Goal: Find contact information: Find contact information

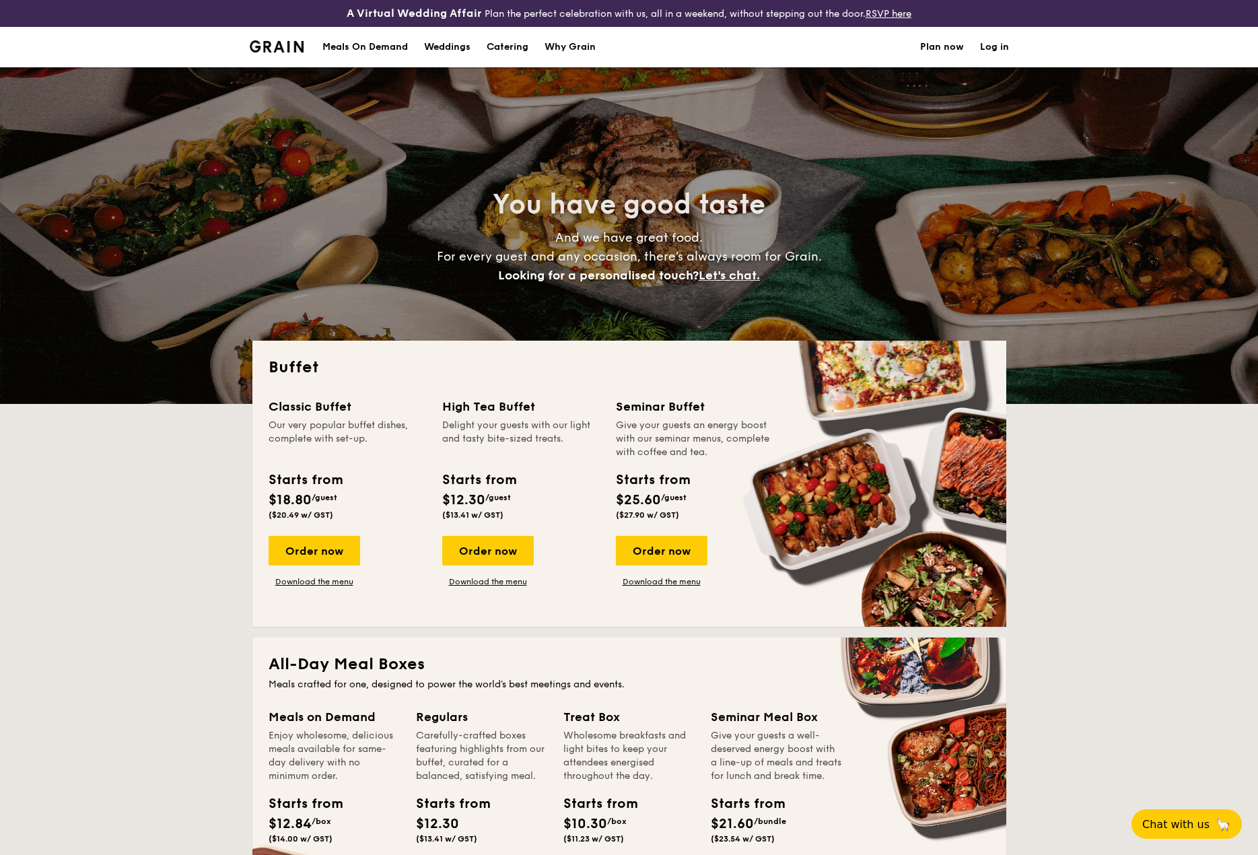
select select
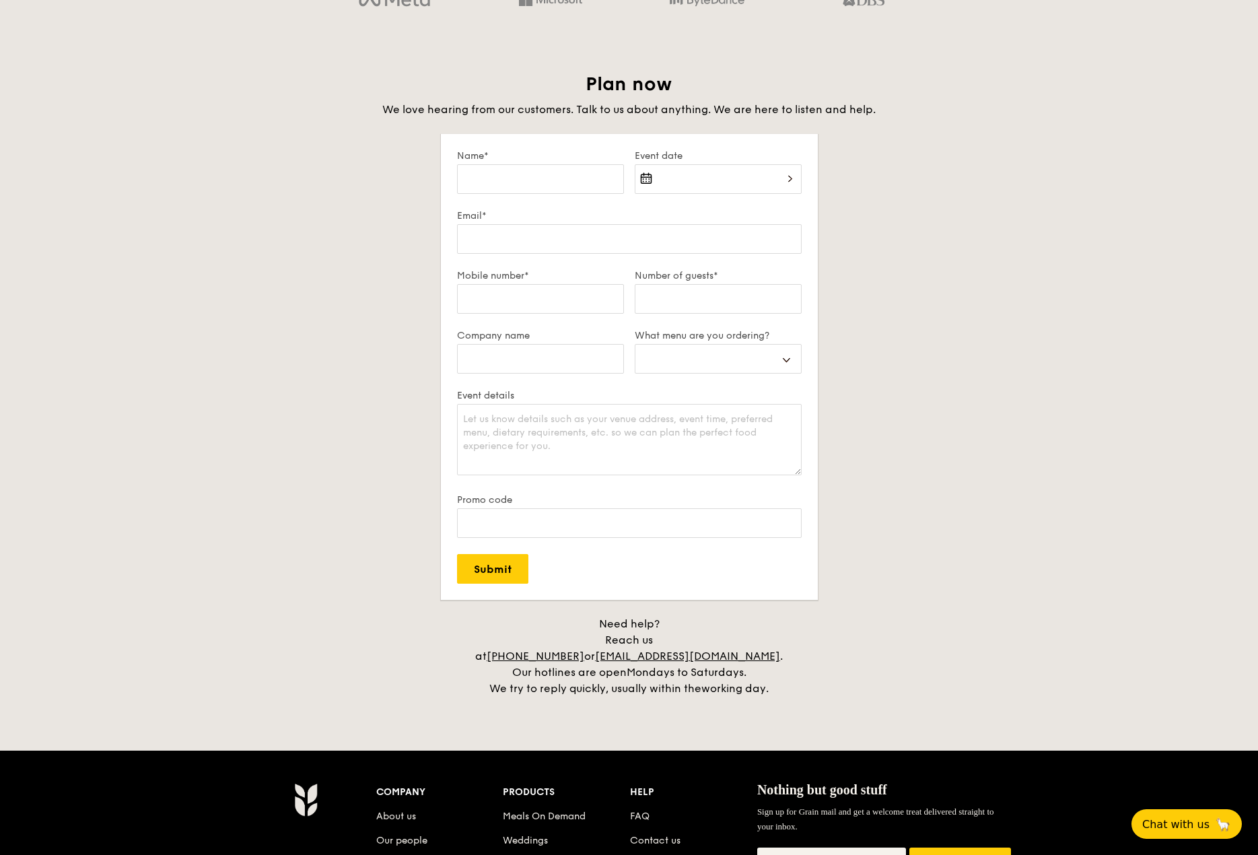
scroll to position [2549, 0]
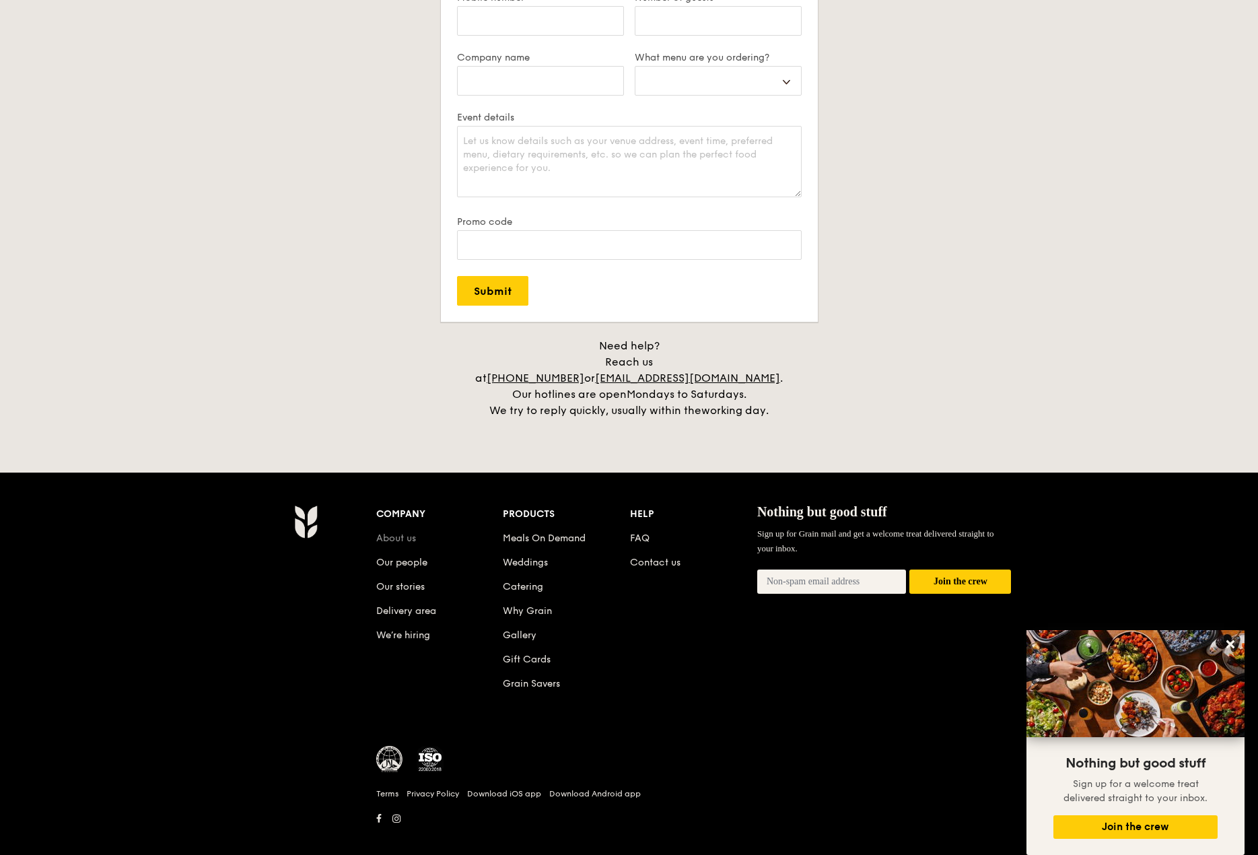
click at [399, 532] on link "About us" at bounding box center [396, 537] width 40 height 11
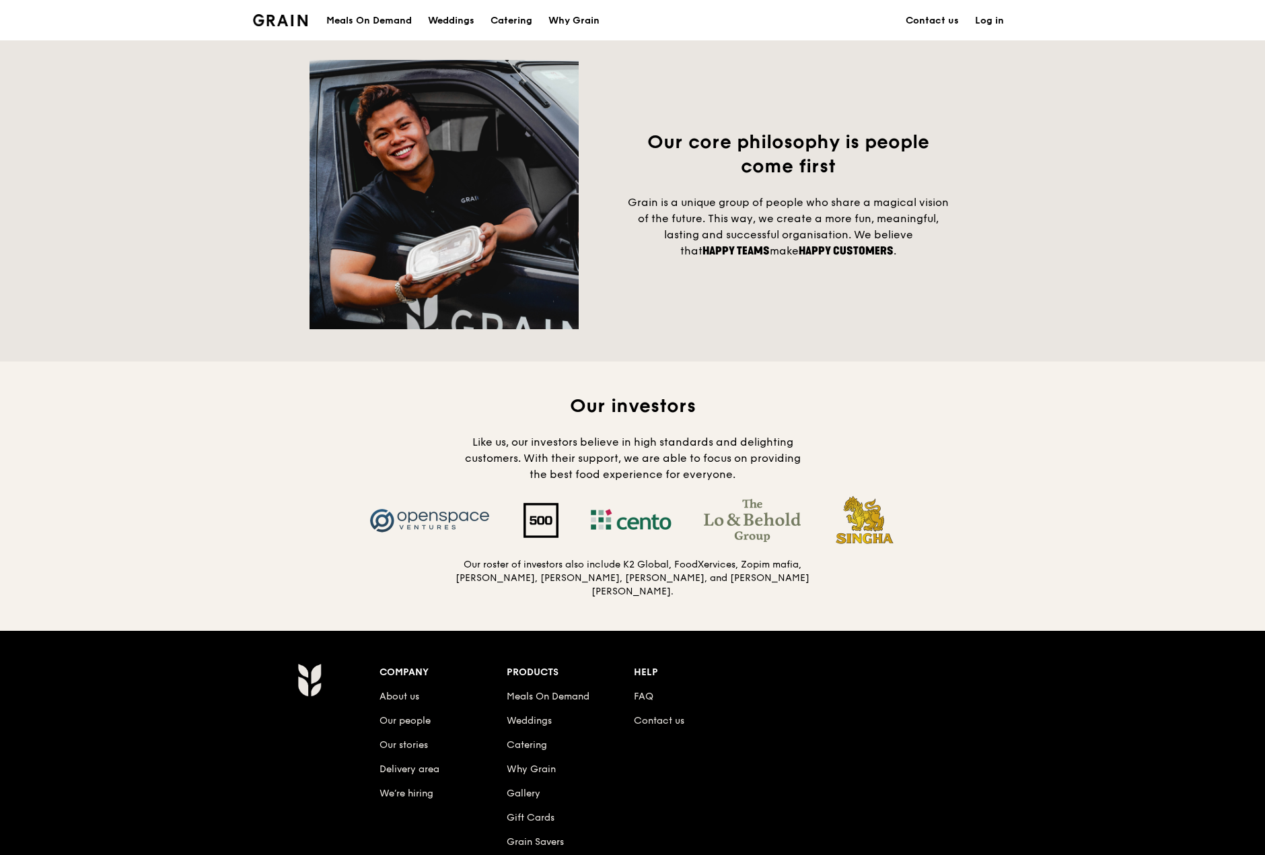
scroll to position [1178, 0]
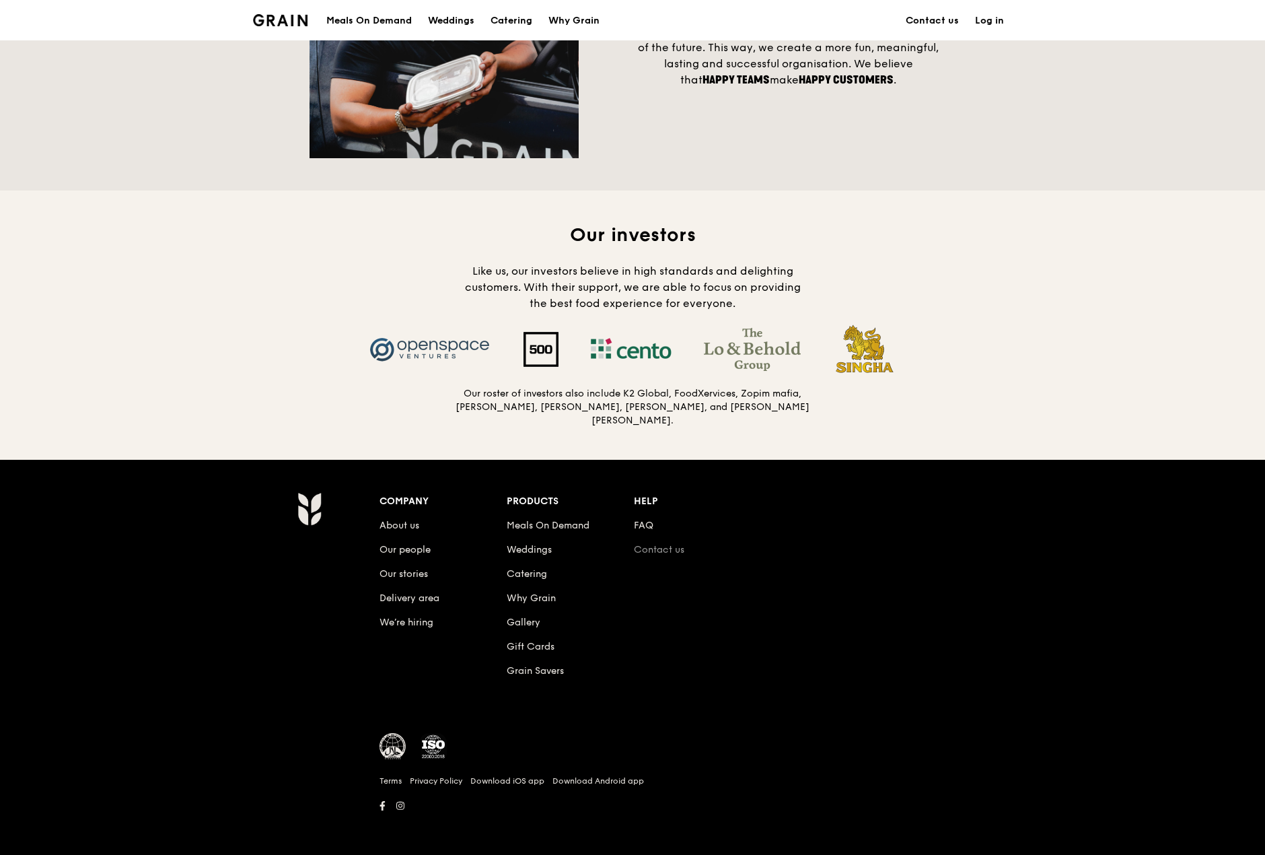
click at [664, 548] on link "Contact us" at bounding box center [659, 549] width 50 height 11
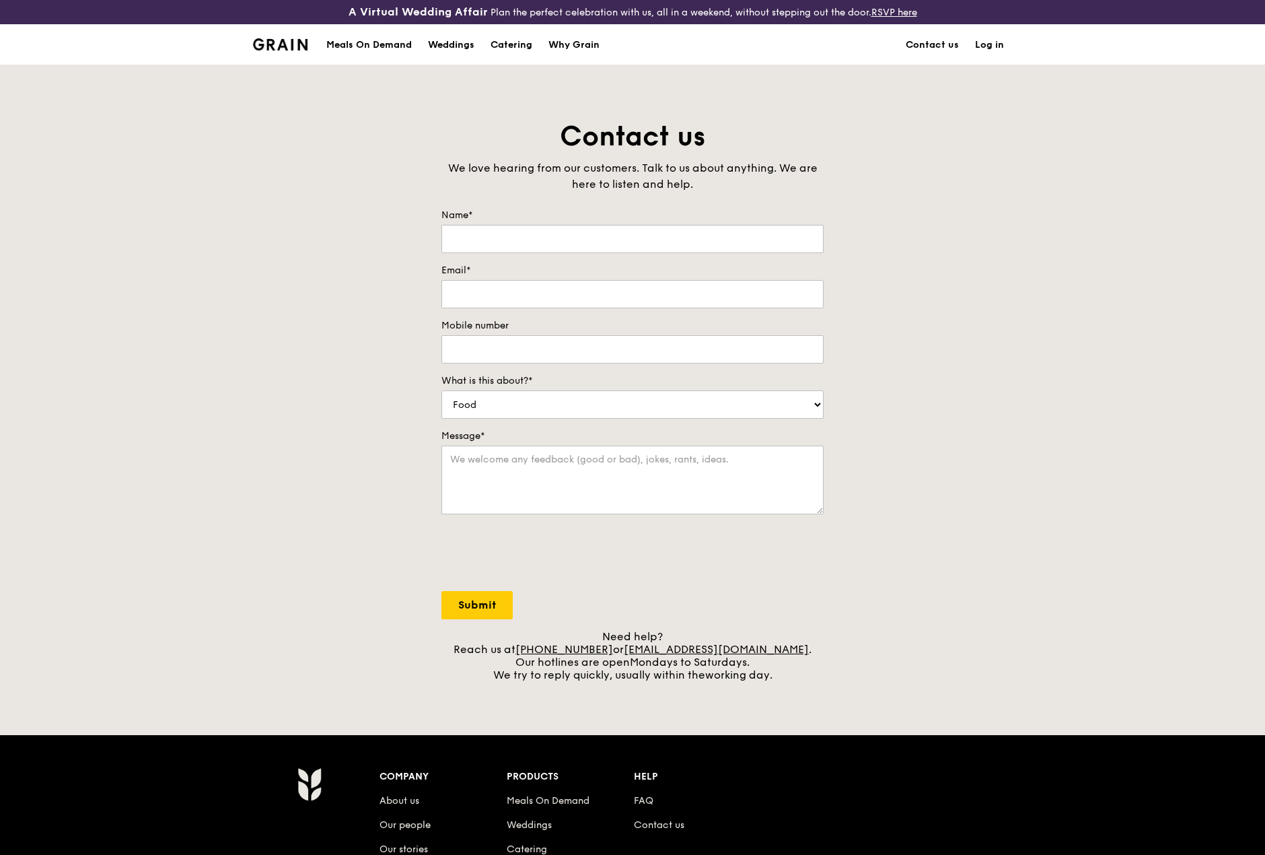
click at [281, 41] on img at bounding box center [280, 44] width 55 height 12
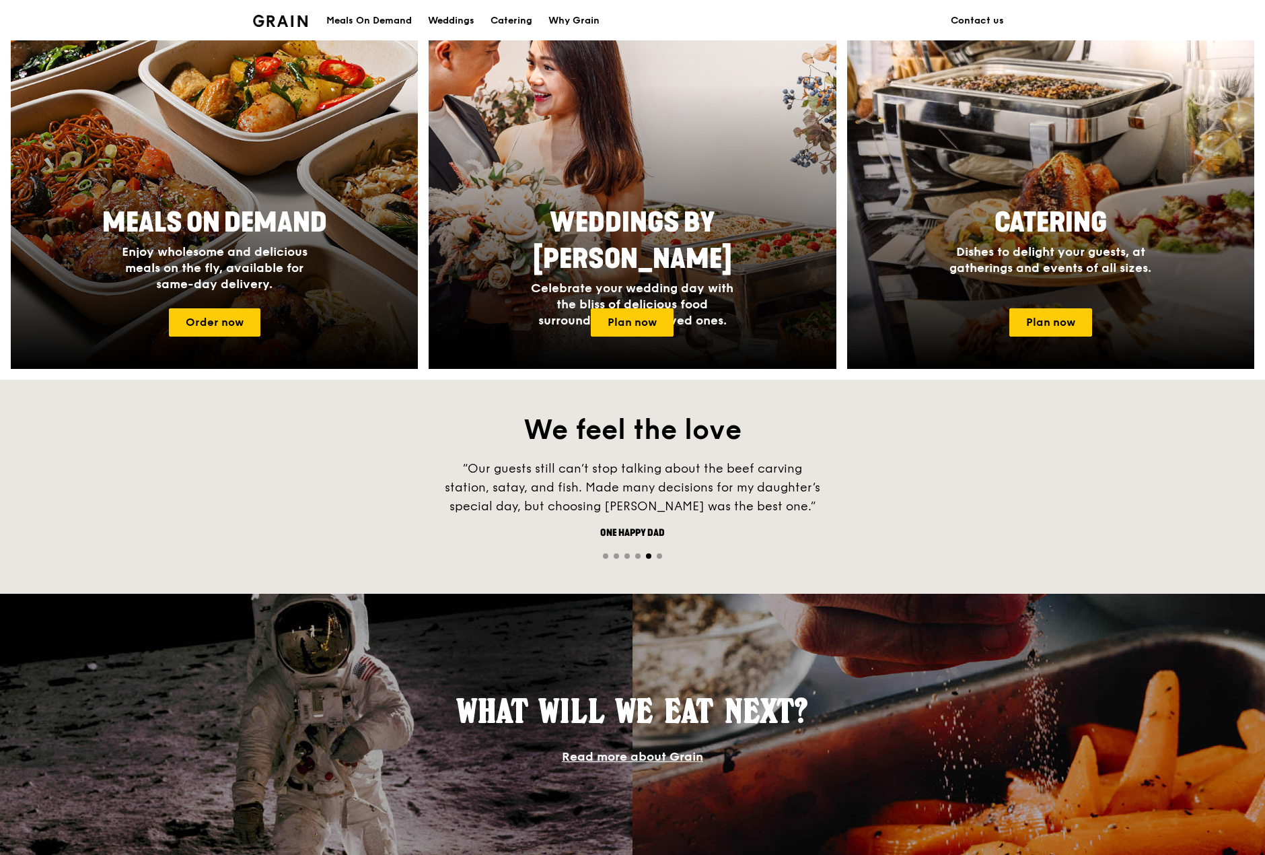
scroll to position [518, 0]
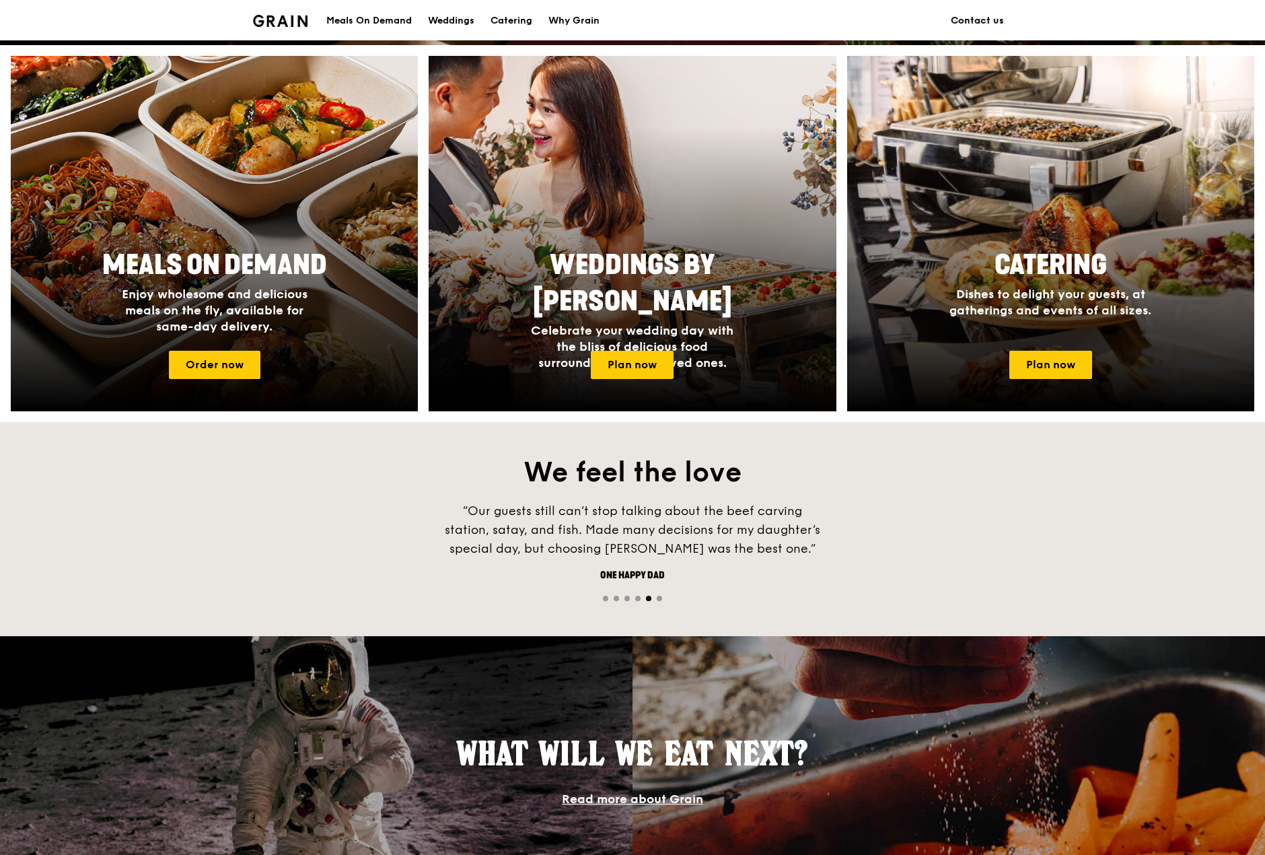
click at [985, 13] on link "Contact us" at bounding box center [977, 21] width 69 height 40
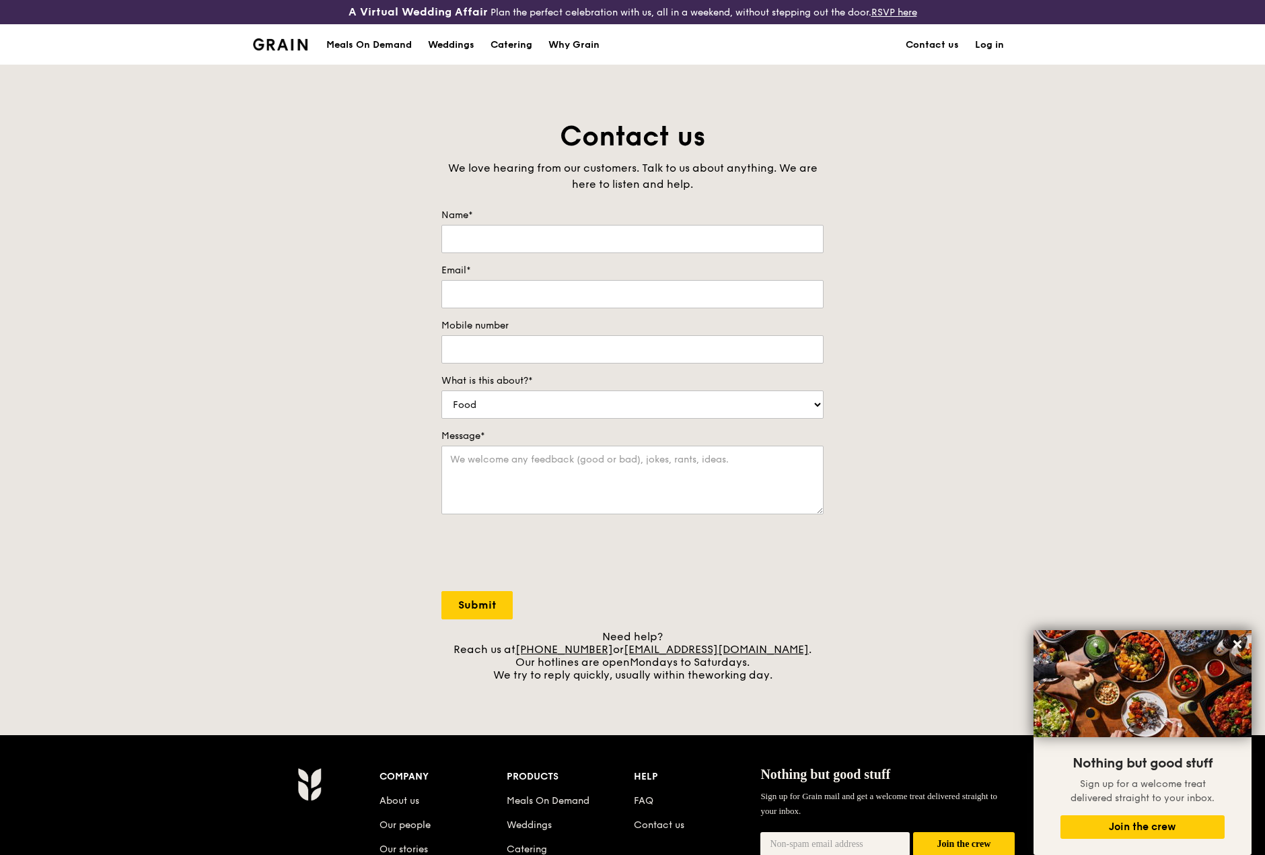
click at [227, 431] on div "Contact us We love hearing from our customers. Talk to us about anything. We ar…" at bounding box center [632, 399] width 1265 height 563
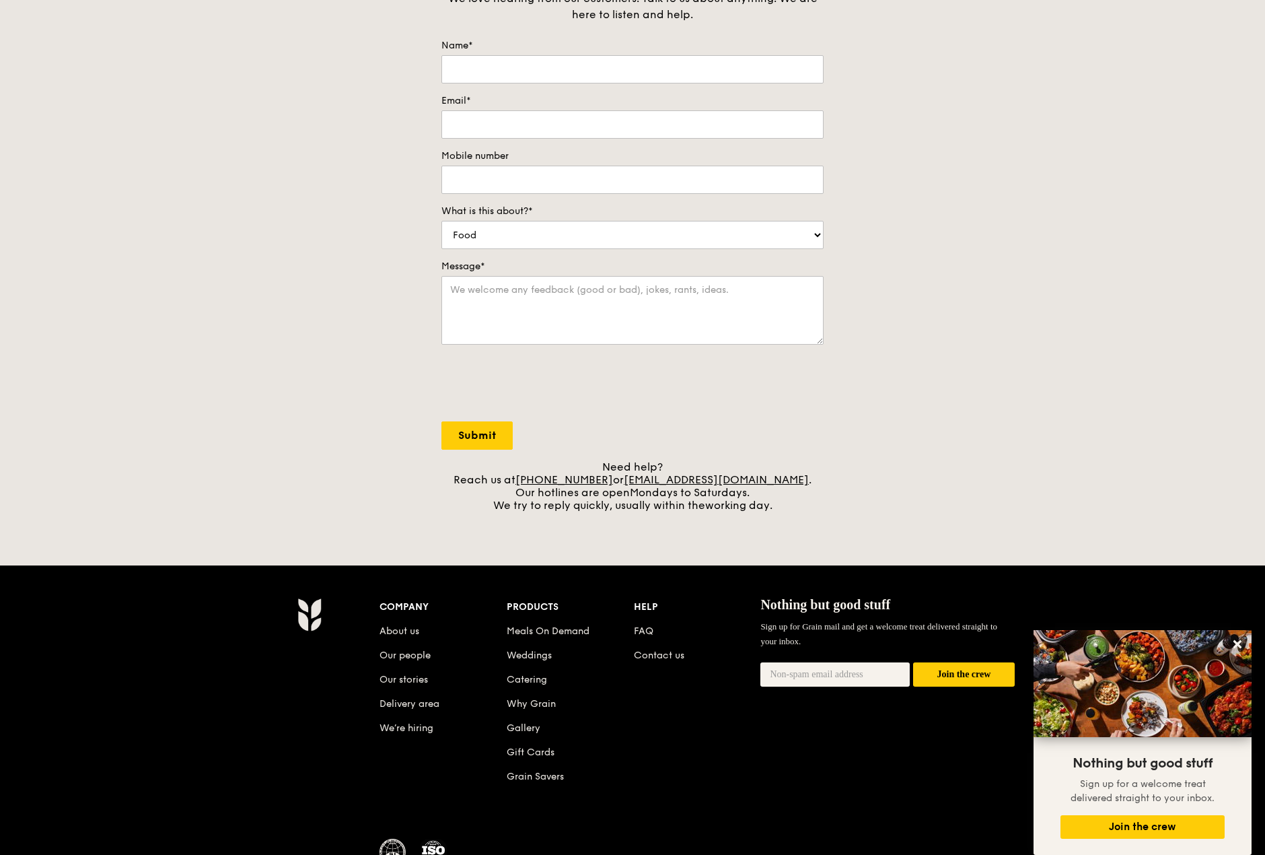
scroll to position [180, 0]
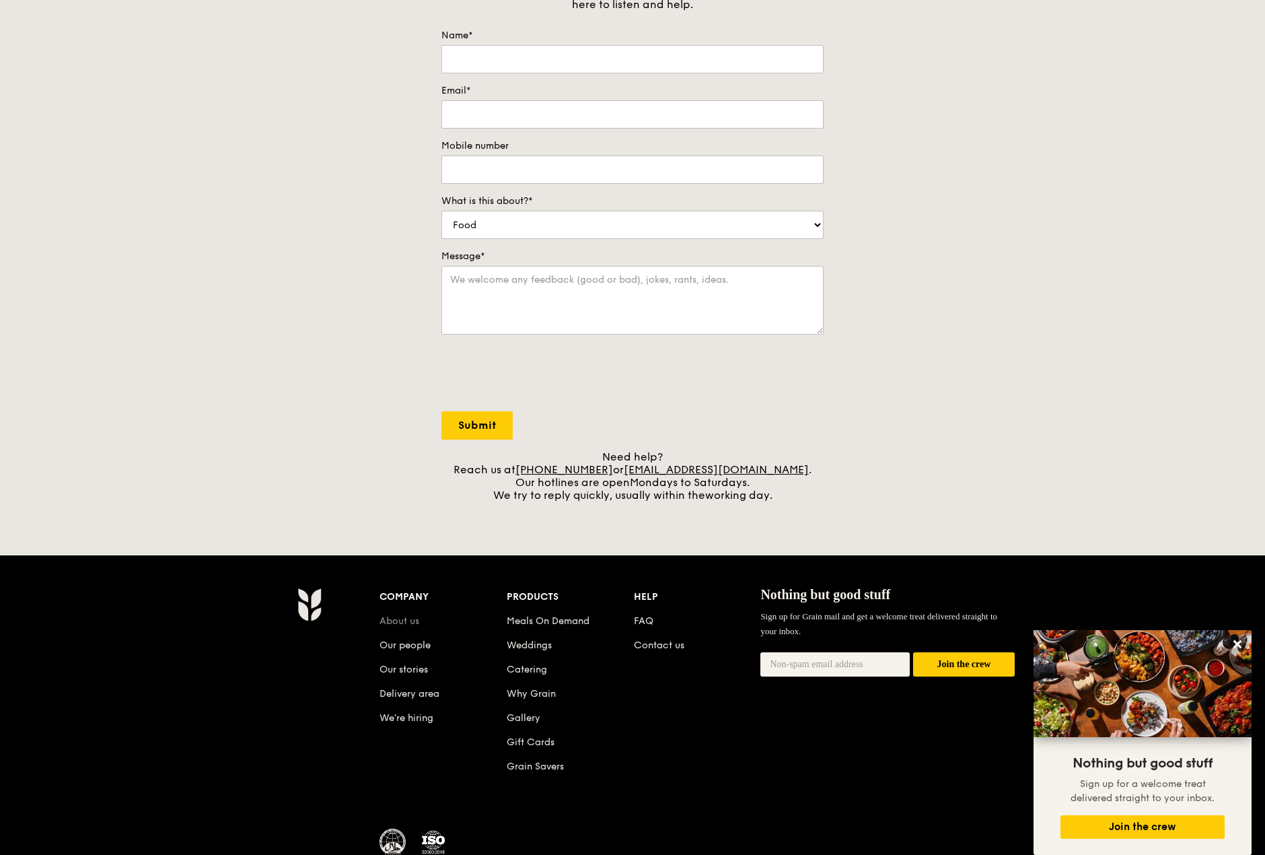
click at [403, 622] on link "About us" at bounding box center [400, 620] width 40 height 11
